Goal: Task Accomplishment & Management: Manage account settings

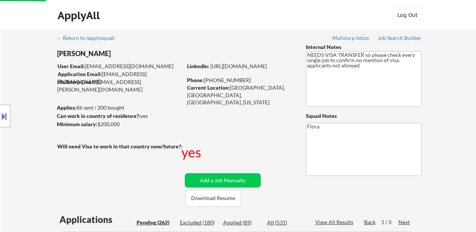
select select ""pending""
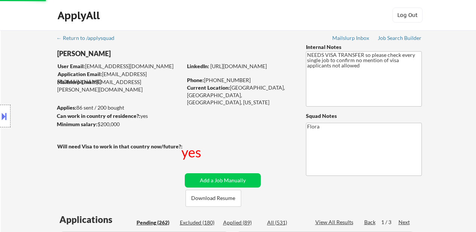
select select ""pending""
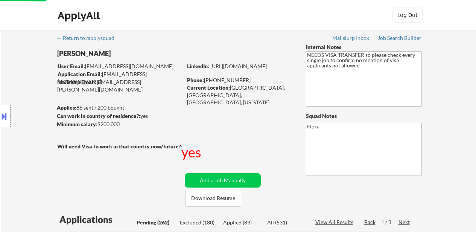
select select ""pending""
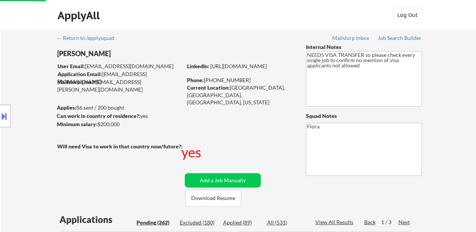
select select ""pending""
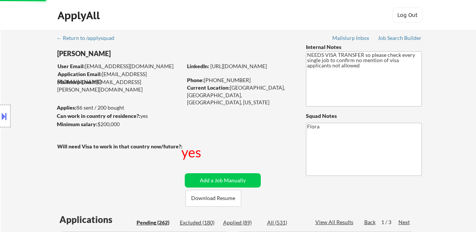
select select ""pending""
select select ""applied""
select select ""pending""
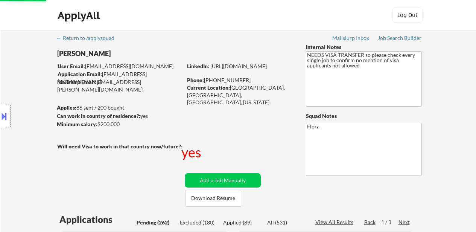
select select ""pending""
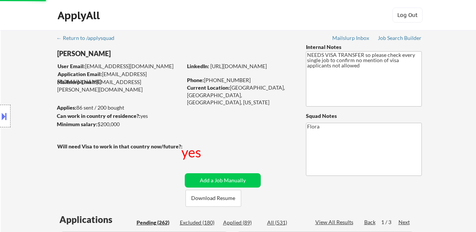
select select ""pending""
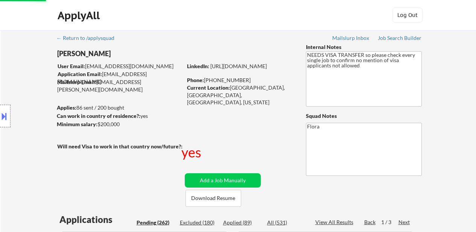
select select ""pending""
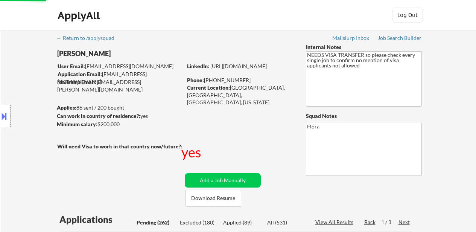
select select ""pending""
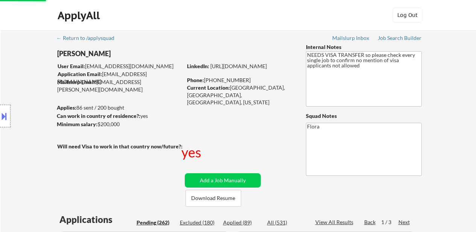
select select ""pending""
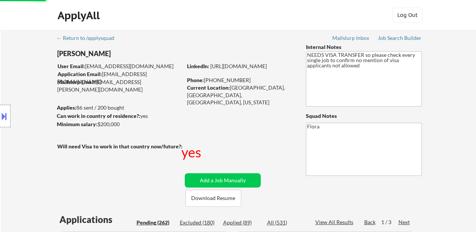
select select ""pending""
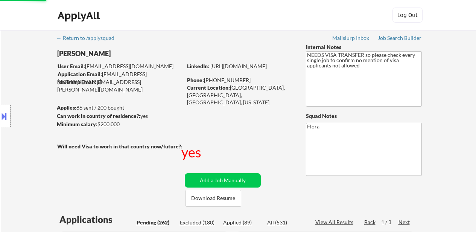
select select ""pending""
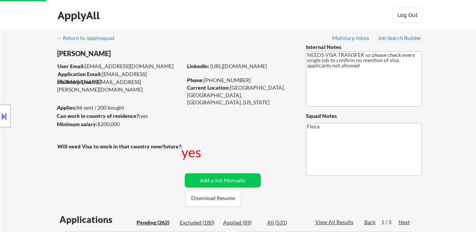
select select ""pending""
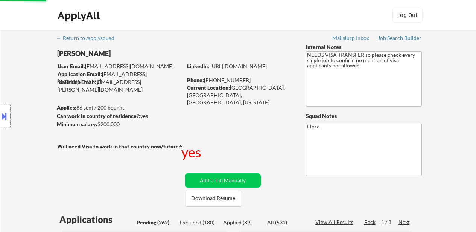
select select ""pending""
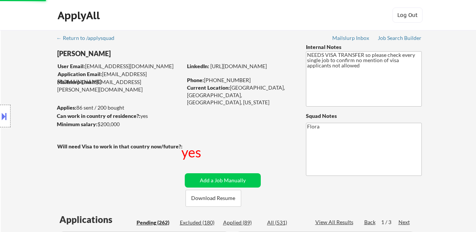
select select ""pending""
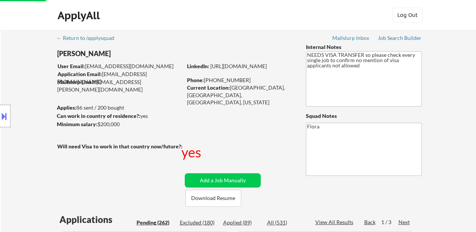
select select ""pending""
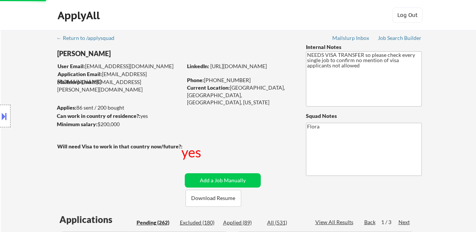
select select ""pending""
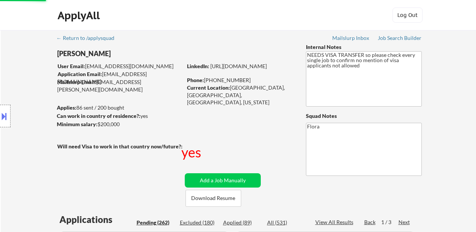
select select ""pending""
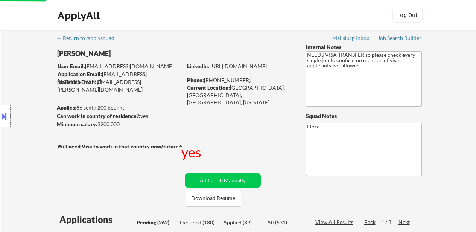
select select ""pending""
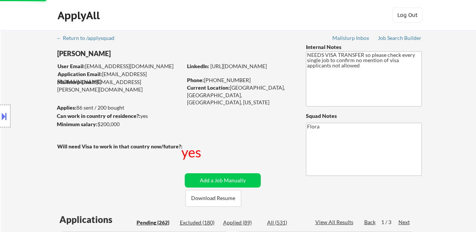
select select ""pending""
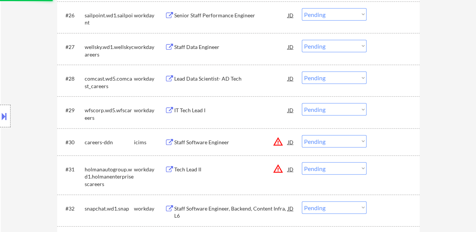
scroll to position [1050, 0]
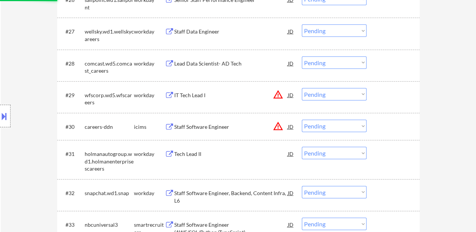
select select ""pending""
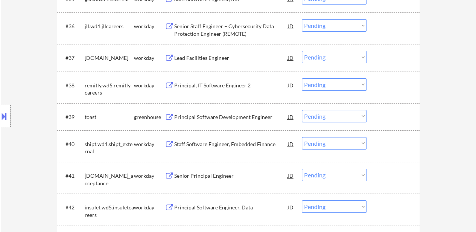
scroll to position [1316, 0]
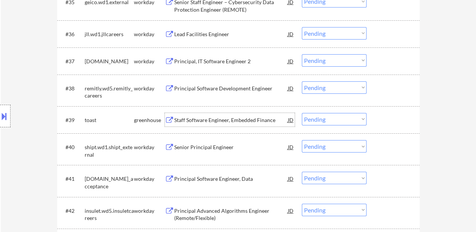
click at [233, 118] on div "Staff Software Engineer, Embedded Finance" at bounding box center [231, 120] width 114 height 8
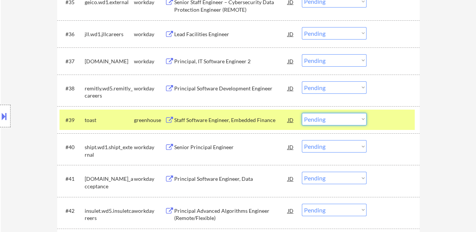
click at [319, 118] on select "Choose an option... Pending Applied Excluded (Questions) Excluded (Expired) Exc…" at bounding box center [334, 119] width 65 height 12
click at [302, 113] on select "Choose an option... Pending Applied Excluded (Questions) Excluded (Expired) Exc…" at bounding box center [334, 119] width 65 height 12
select select ""pending""
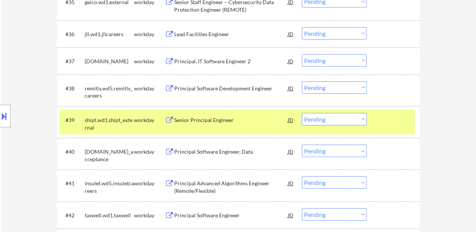
click at [389, 123] on div at bounding box center [393, 120] width 33 height 14
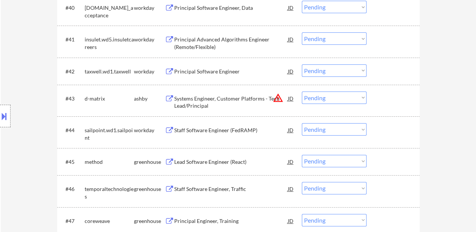
scroll to position [1466, 0]
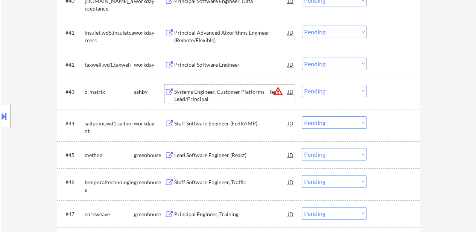
click at [216, 87] on div "Systems Engineer, Customer Platforms - Tech Lead/Principal" at bounding box center [231, 94] width 114 height 18
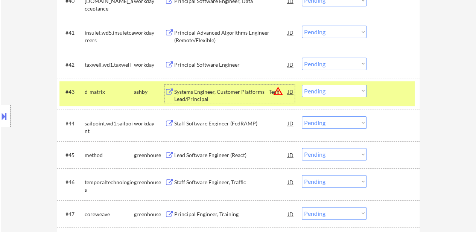
click at [328, 91] on select "Choose an option... Pending Applied Excluded (Questions) Excluded (Expired) Exc…" at bounding box center [334, 91] width 65 height 12
click at [302, 85] on select "Choose an option... Pending Applied Excluded (Questions) Excluded (Expired) Exc…" at bounding box center [334, 91] width 65 height 12
select select ""pending""
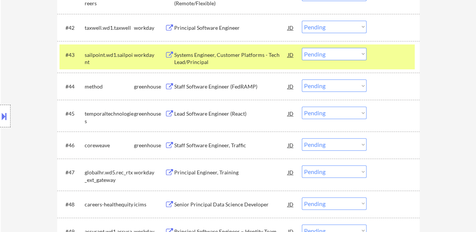
scroll to position [1504, 0]
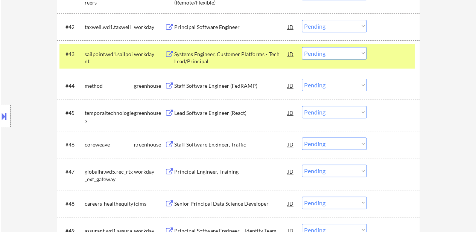
click at [224, 91] on div "Staff Software Engineer (FedRAMP)" at bounding box center [231, 86] width 114 height 14
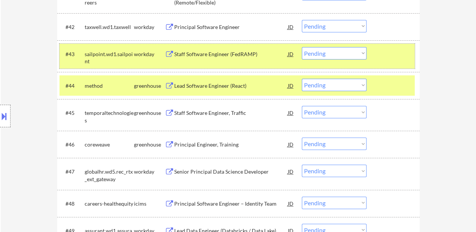
click at [387, 57] on div at bounding box center [393, 54] width 33 height 14
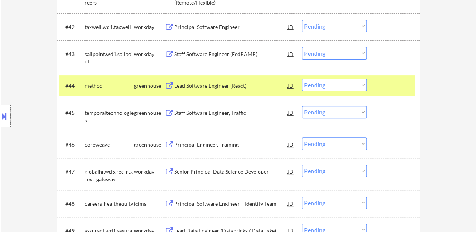
click at [354, 85] on select "Choose an option... Pending Applied Excluded (Questions) Excluded (Expired) Exc…" at bounding box center [334, 85] width 65 height 12
click at [302, 79] on select "Choose an option... Pending Applied Excluded (Questions) Excluded (Expired) Exc…" at bounding box center [334, 85] width 65 height 12
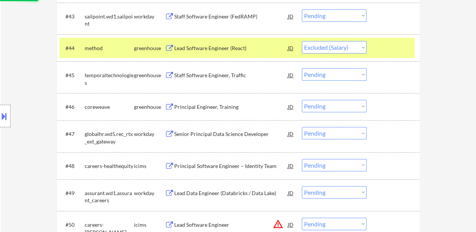
scroll to position [1579, 0]
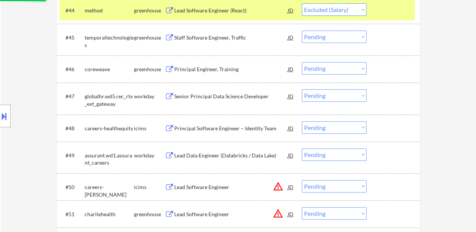
click at [212, 73] on div "Principal Engineer, Training" at bounding box center [231, 69] width 114 height 14
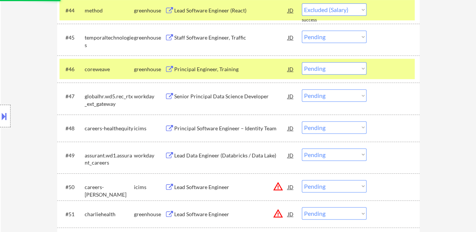
select select ""pending""
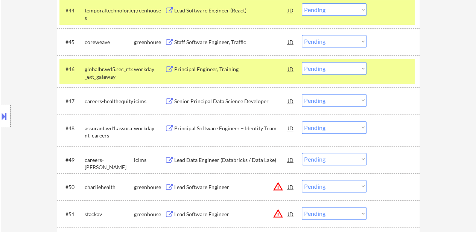
select select ""pending""
click at [350, 32] on div "#45 coreweave greenhouse Principal Engineer, Training JD warning_amber Choose a…" at bounding box center [236, 42] width 355 height 20
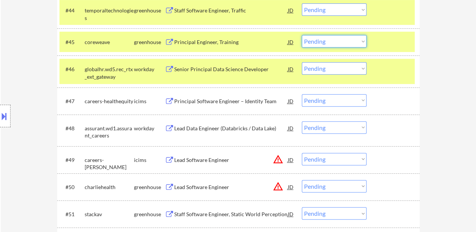
click at [350, 39] on select "Choose an option... Pending Applied Excluded (Questions) Excluded (Expired) Exc…" at bounding box center [334, 41] width 65 height 12
click at [302, 35] on select "Choose an option... Pending Applied Excluded (Questions) Excluded (Expired) Exc…" at bounding box center [334, 41] width 65 height 12
select select ""pending""
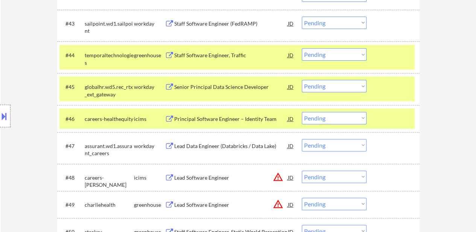
scroll to position [1504, 0]
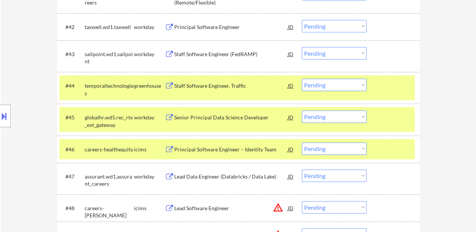
click at [388, 91] on div at bounding box center [393, 86] width 33 height 14
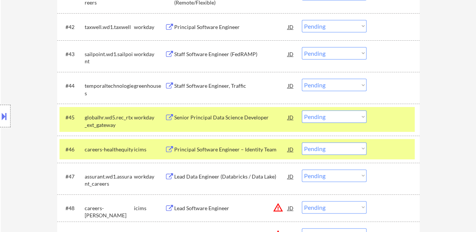
click at [384, 129] on div "#45 globalhr.wd5.rec_rtx_ext_gateway workday Senior Principal Data Science Deve…" at bounding box center [236, 119] width 355 height 25
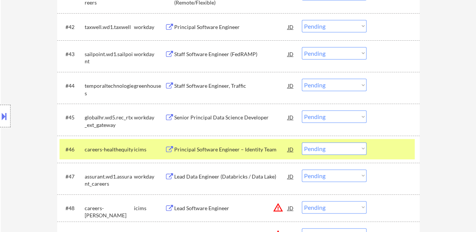
click at [387, 153] on div at bounding box center [393, 149] width 33 height 14
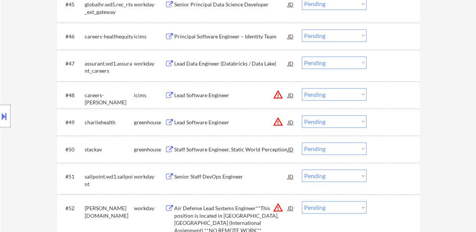
scroll to position [1654, 0]
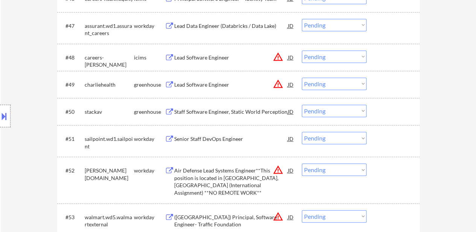
click at [224, 83] on div "Lead Software Engineer" at bounding box center [231, 85] width 114 height 8
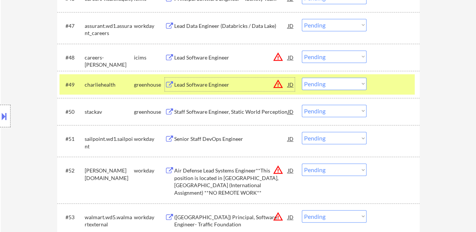
click at [341, 81] on select "Choose an option... Pending Applied Excluded (Questions) Excluded (Expired) Exc…" at bounding box center [334, 83] width 65 height 12
click at [302, 77] on select "Choose an option... Pending Applied Excluded (Questions) Excluded (Expired) Exc…" at bounding box center [334, 83] width 65 height 12
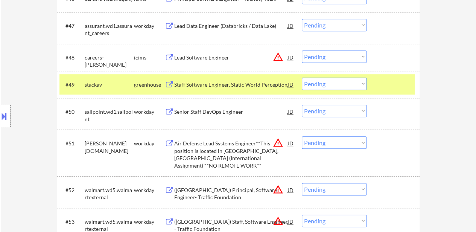
click at [391, 86] on div at bounding box center [393, 84] width 33 height 14
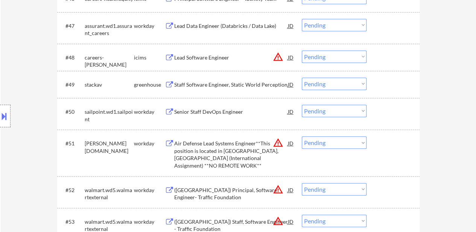
click at [195, 82] on div "Staff Software Engineer, Static World Perception" at bounding box center [231, 85] width 114 height 8
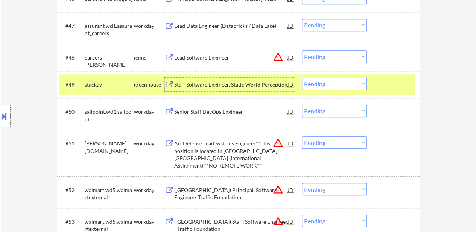
click at [348, 83] on select "Choose an option... Pending Applied Excluded (Questions) Excluded (Expired) Exc…" at bounding box center [334, 83] width 65 height 12
click at [302, 77] on select "Choose an option... Pending Applied Excluded (Questions) Excluded (Expired) Exc…" at bounding box center [334, 83] width 65 height 12
select select ""pending""
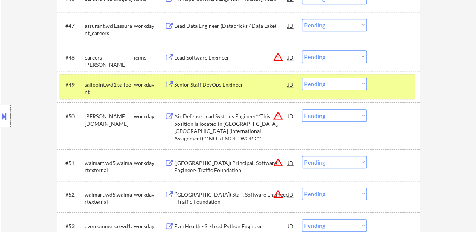
click at [392, 97] on div "#49 sailpoint.wd1.sailpoint workday Senior Staff DevOps Engineer JD warning_amb…" at bounding box center [236, 86] width 355 height 25
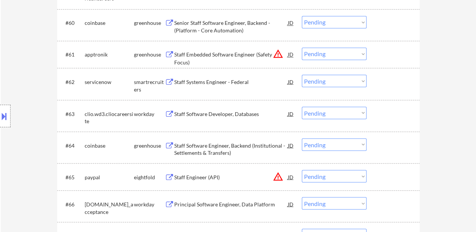
scroll to position [2068, 0]
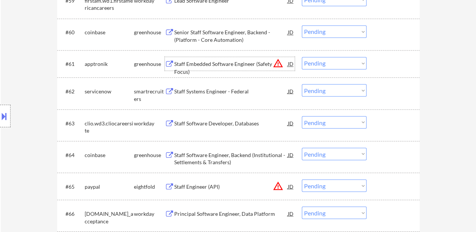
click at [204, 67] on div "Staff Embedded Software Engineer (Safety Focus)" at bounding box center [231, 67] width 114 height 15
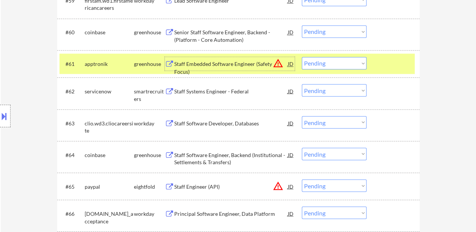
drag, startPoint x: 346, startPoint y: 61, endPoint x: 346, endPoint y: 69, distance: 8.3
click at [346, 61] on select "Choose an option... Pending Applied Excluded (Questions) Excluded (Expired) Exc…" at bounding box center [334, 63] width 65 height 12
click at [302, 57] on select "Choose an option... Pending Applied Excluded (Questions) Excluded (Expired) Exc…" at bounding box center [334, 63] width 65 height 12
select select ""pending""
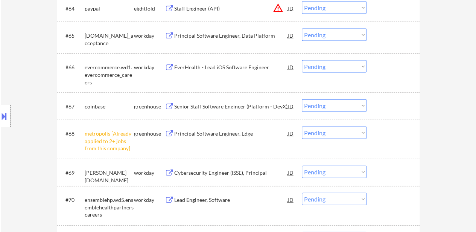
scroll to position [2256, 0]
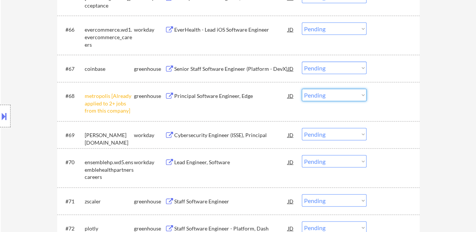
click at [352, 91] on select "Choose an option... Pending Applied Excluded (Questions) Excluded (Expired) Exc…" at bounding box center [334, 95] width 65 height 12
click at [302, 89] on select "Choose an option... Pending Applied Excluded (Questions) Excluded (Expired) Exc…" at bounding box center [334, 95] width 65 height 12
select select ""pending""
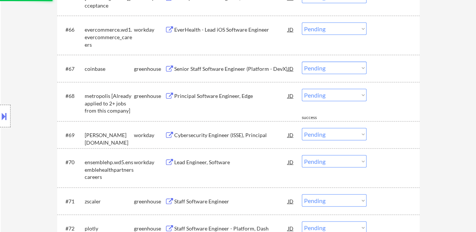
scroll to position [2331, 0]
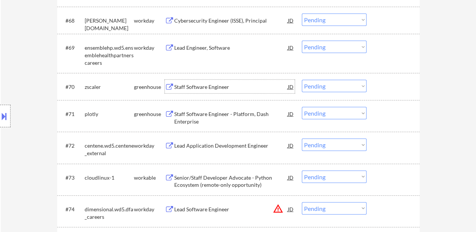
click at [196, 86] on div "Staff Software Engineer" at bounding box center [231, 87] width 114 height 8
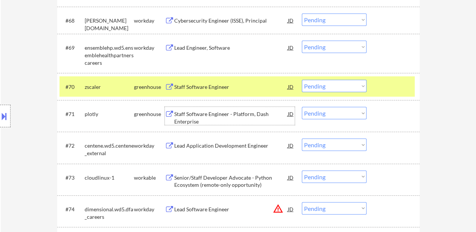
click at [247, 117] on div "Staff Software Engineer - Platform, Dash Enterprise" at bounding box center [231, 117] width 114 height 15
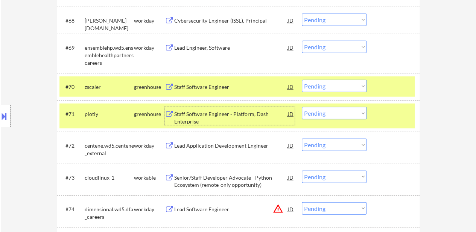
click at [329, 145] on select "Choose an option... Pending Applied Excluded (Questions) Excluded (Expired) Exc…" at bounding box center [334, 144] width 65 height 12
click at [302, 138] on select "Choose an option... Pending Applied Excluded (Questions) Excluded (Expired) Exc…" at bounding box center [334, 144] width 65 height 12
select select ""pending""
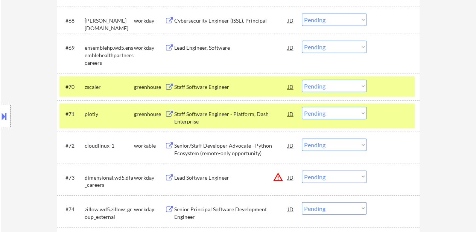
click at [217, 143] on div "Senior/Staff Developer Advocate - Python Ecosystem (remote-only opportunity)" at bounding box center [231, 149] width 114 height 15
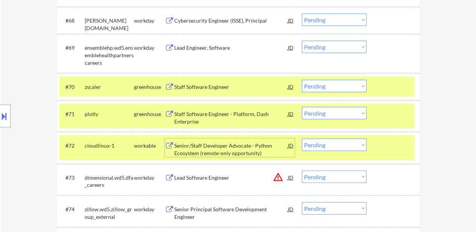
click at [333, 85] on select "Choose an option... Pending Applied Excluded (Questions) Excluded (Expired) Exc…" at bounding box center [334, 86] width 65 height 12
click at [302, 80] on select "Choose an option... Pending Applied Excluded (Questions) Excluded (Expired) Exc…" at bounding box center [334, 86] width 65 height 12
select select ""pending""
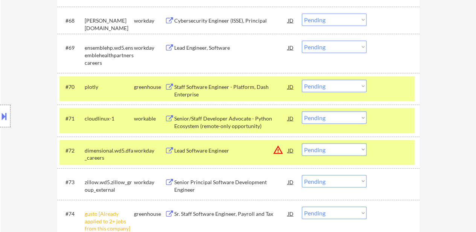
click at [320, 116] on select "Choose an option... Pending Applied Excluded (Questions) Excluded (Expired) Exc…" at bounding box center [334, 117] width 65 height 12
click at [302, 111] on select "Choose an option... Pending Applied Excluded (Questions) Excluded (Expired) Exc…" at bounding box center [334, 117] width 65 height 12
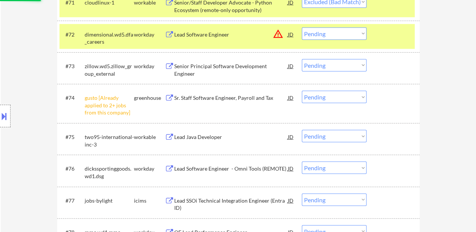
scroll to position [2482, 0]
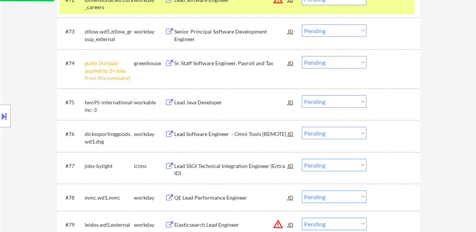
select select ""pending""
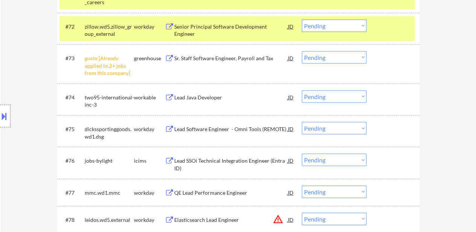
scroll to position [2444, 0]
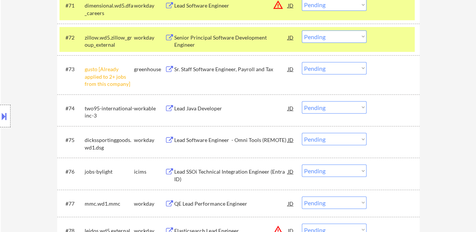
click at [390, 36] on div at bounding box center [393, 37] width 33 height 14
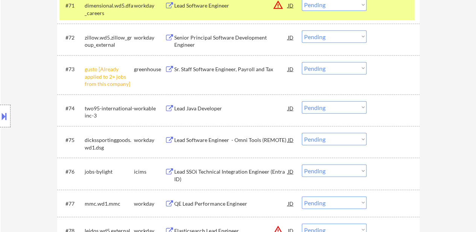
click at [402, 17] on div "#71 dimensional.wd5.dfa_careers workday Lead Software Engineer JD warning_amber…" at bounding box center [236, 7] width 355 height 25
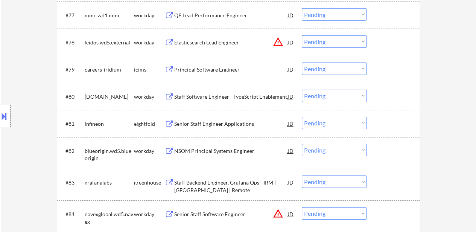
scroll to position [2707, 0]
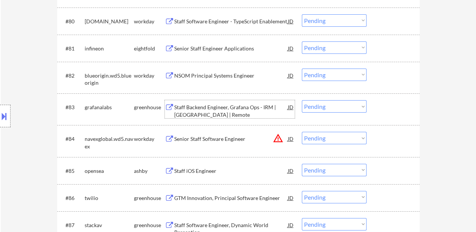
click at [236, 109] on div "Staff Backend Engineer, Grafana Ops - IRM | USA | Remote" at bounding box center [231, 110] width 114 height 15
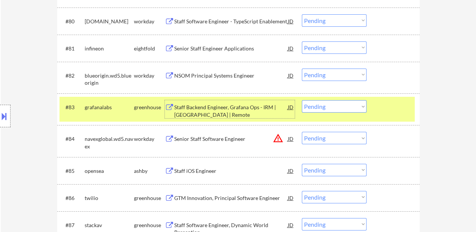
scroll to position [2745, 0]
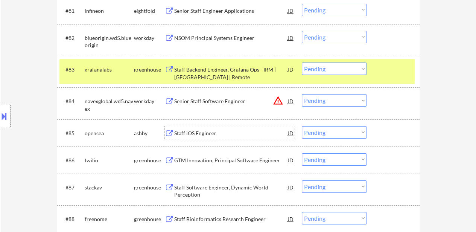
click at [195, 132] on div "Staff iOS Engineer" at bounding box center [231, 133] width 114 height 8
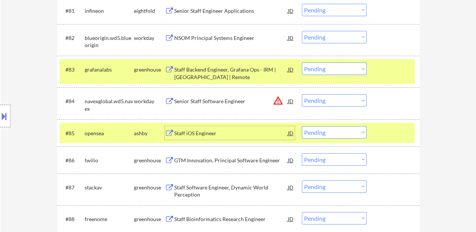
click at [255, 157] on div "GTM Innovation, Principal Software Engineer" at bounding box center [231, 160] width 114 height 8
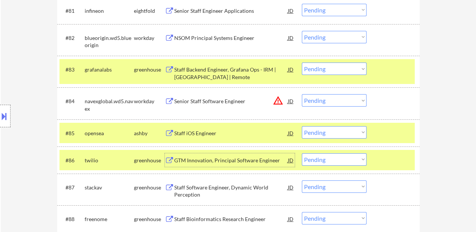
click at [224, 184] on div "Staff Software Engineer, Dynamic World Perception" at bounding box center [231, 190] width 114 height 15
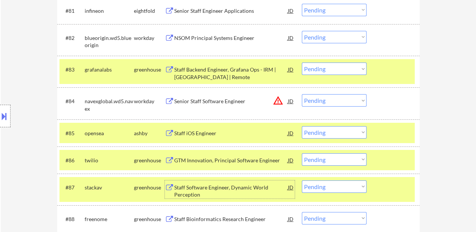
click at [239, 221] on div "Staff Bioinformatics Research Engineer" at bounding box center [231, 219] width 114 height 8
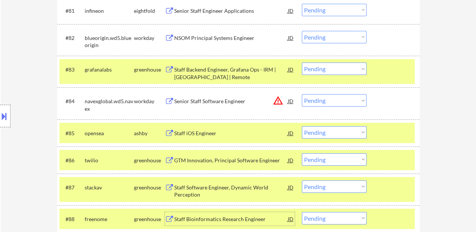
click at [327, 68] on select "Choose an option... Pending Applied Excluded (Questions) Excluded (Expired) Exc…" at bounding box center [334, 68] width 65 height 12
click at [302, 62] on select "Choose an option... Pending Applied Excluded (Questions) Excluded (Expired) Exc…" at bounding box center [334, 68] width 65 height 12
select select ""pending""
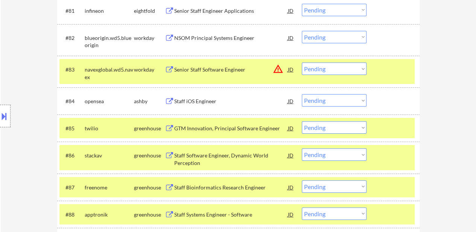
click at [359, 103] on select "Choose an option... Pending Applied Excluded (Questions) Excluded (Expired) Exc…" at bounding box center [334, 100] width 65 height 12
click at [302, 94] on select "Choose an option... Pending Applied Excluded (Questions) Excluded (Expired) Exc…" at bounding box center [334, 100] width 65 height 12
select select ""pending""
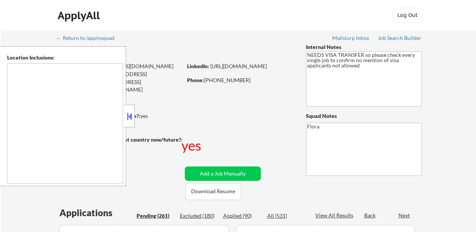
type textarea "[GEOGRAPHIC_DATA], [GEOGRAPHIC_DATA] [GEOGRAPHIC_DATA], [GEOGRAPHIC_DATA] [GEOG…"
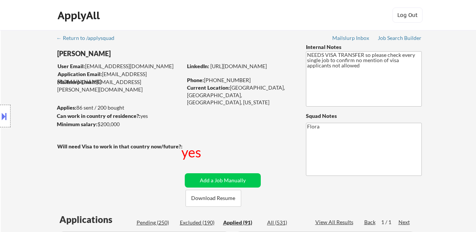
select select ""applied""
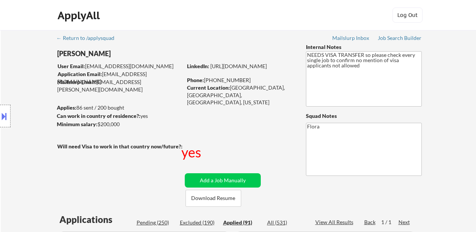
select select ""applied""
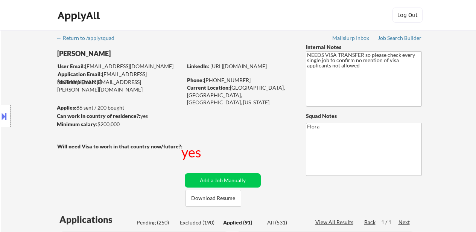
select select ""applied""
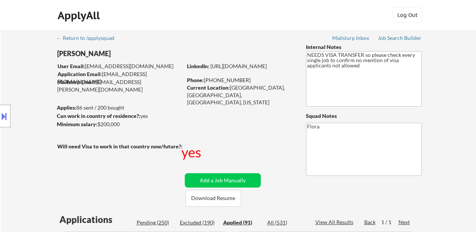
select select ""applied""
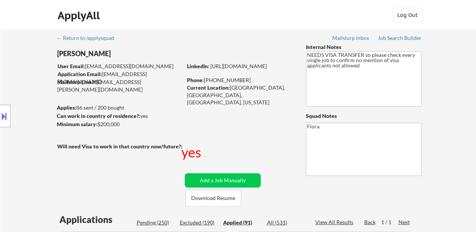
select select ""applied""
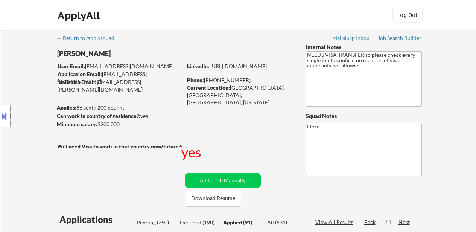
select select ""applied""
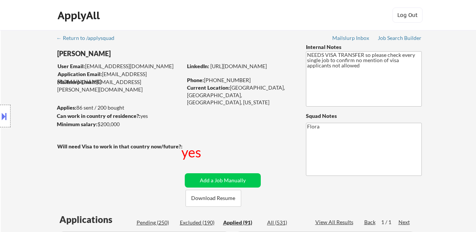
select select ""applied""
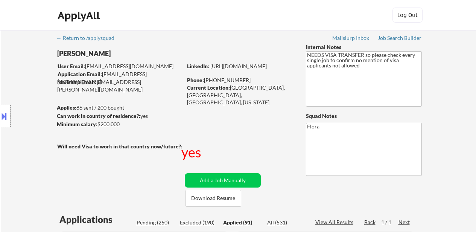
select select ""applied""
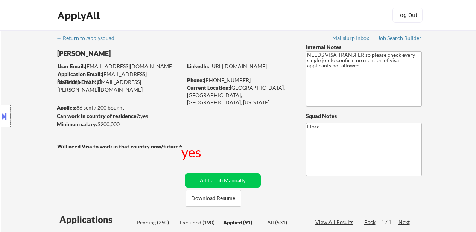
select select ""applied""
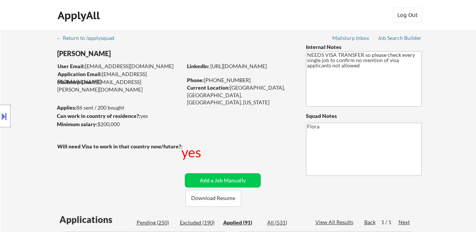
select select ""applied""
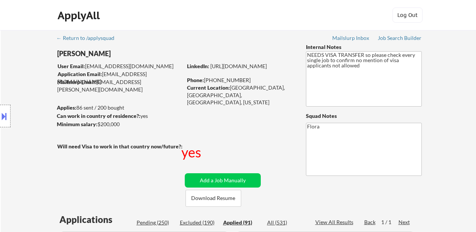
select select ""applied""
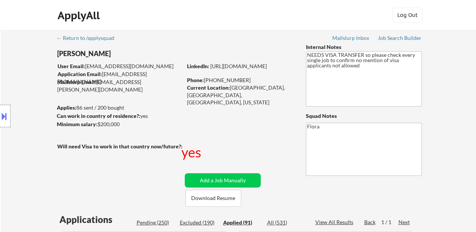
select select ""applied""
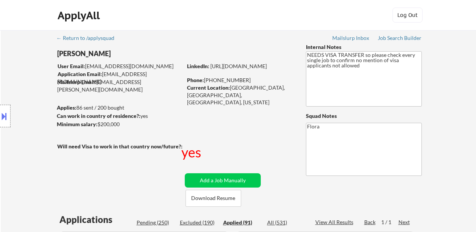
select select ""applied""
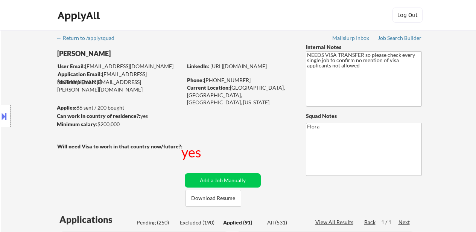
select select ""applied""
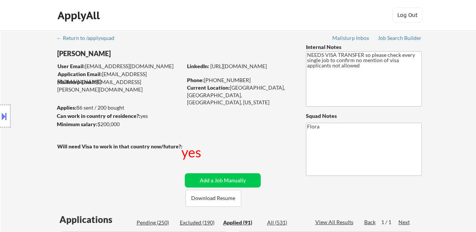
select select ""applied""
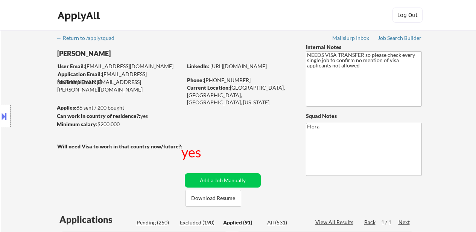
select select ""applied""
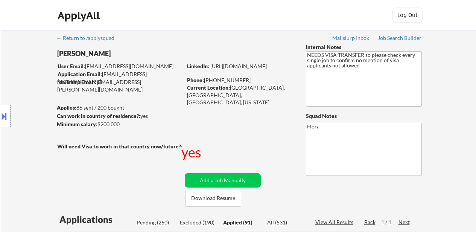
select select ""applied""
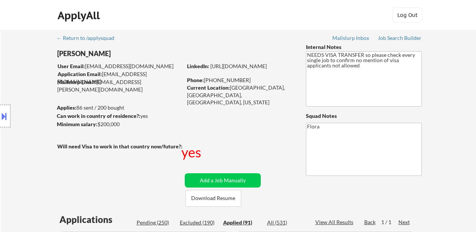
select select ""applied""
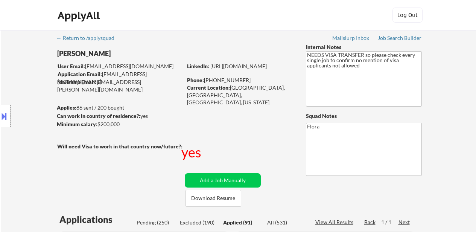
select select ""applied""
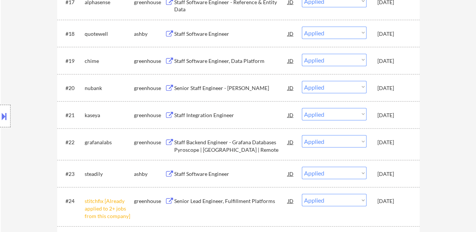
scroll to position [827, 0]
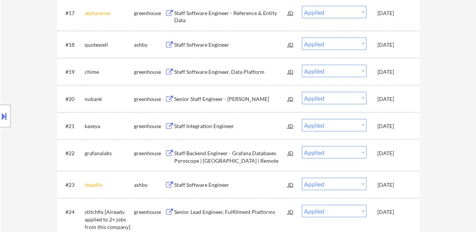
select select ""applied""
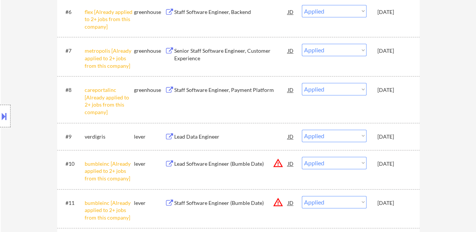
scroll to position [414, 0]
